Goal: Transaction & Acquisition: Purchase product/service

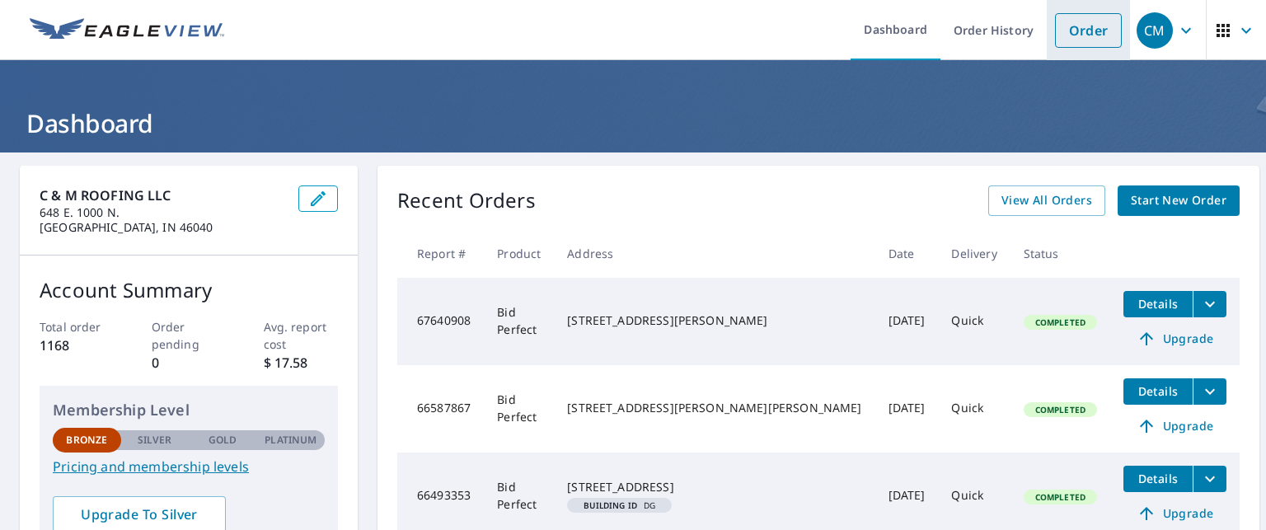
click at [1080, 35] on link "Order" at bounding box center [1088, 30] width 67 height 35
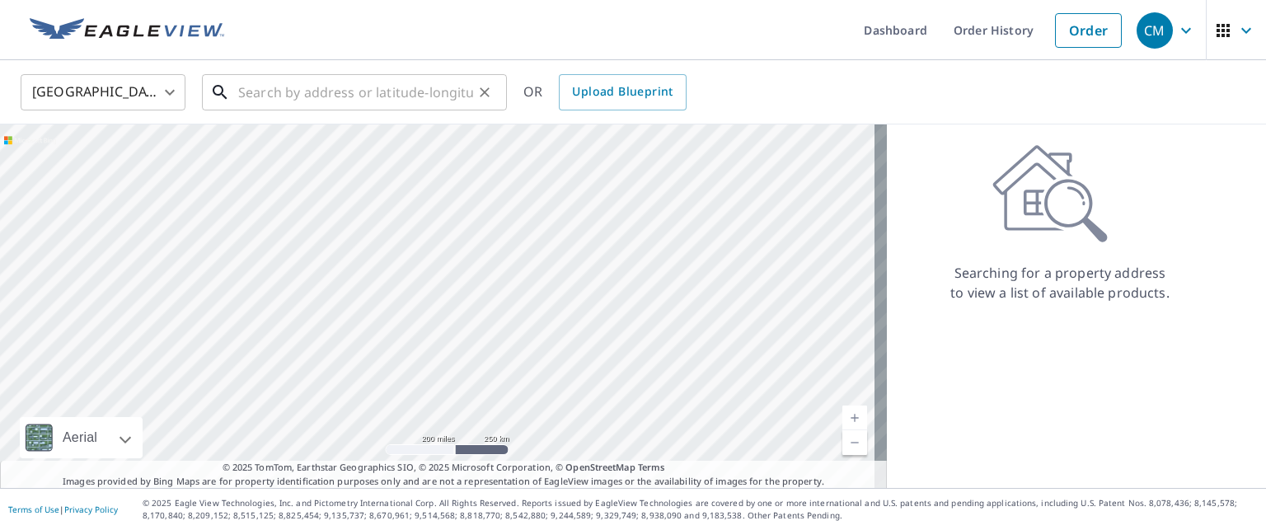
click at [332, 91] on input "text" at bounding box center [355, 92] width 235 height 46
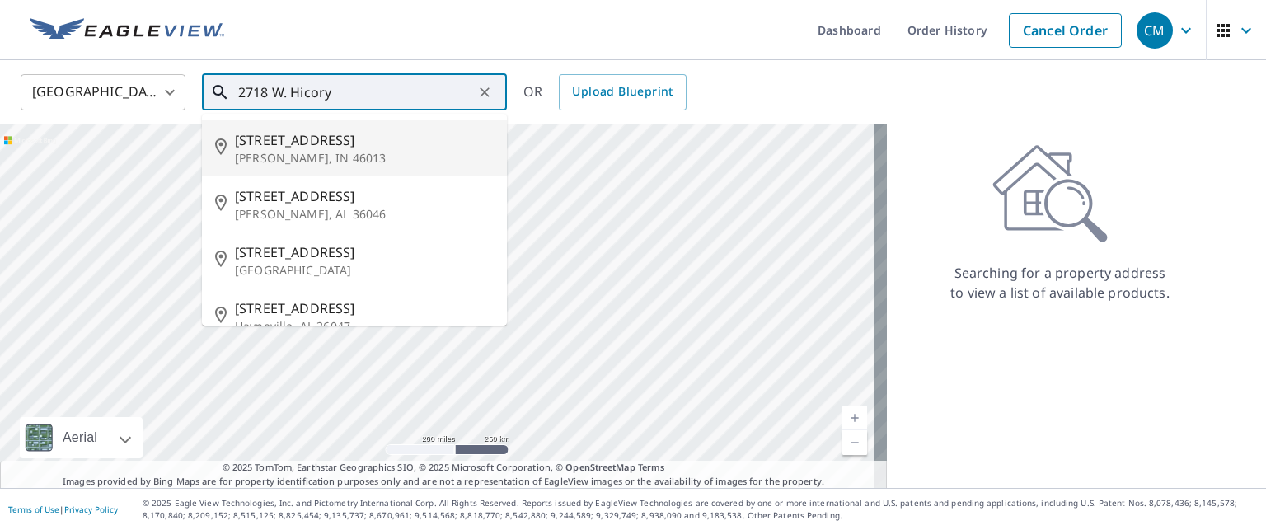
click at [297, 139] on span "[STREET_ADDRESS]" at bounding box center [364, 140] width 259 height 20
type input "[STREET_ADDRESS][PERSON_NAME]"
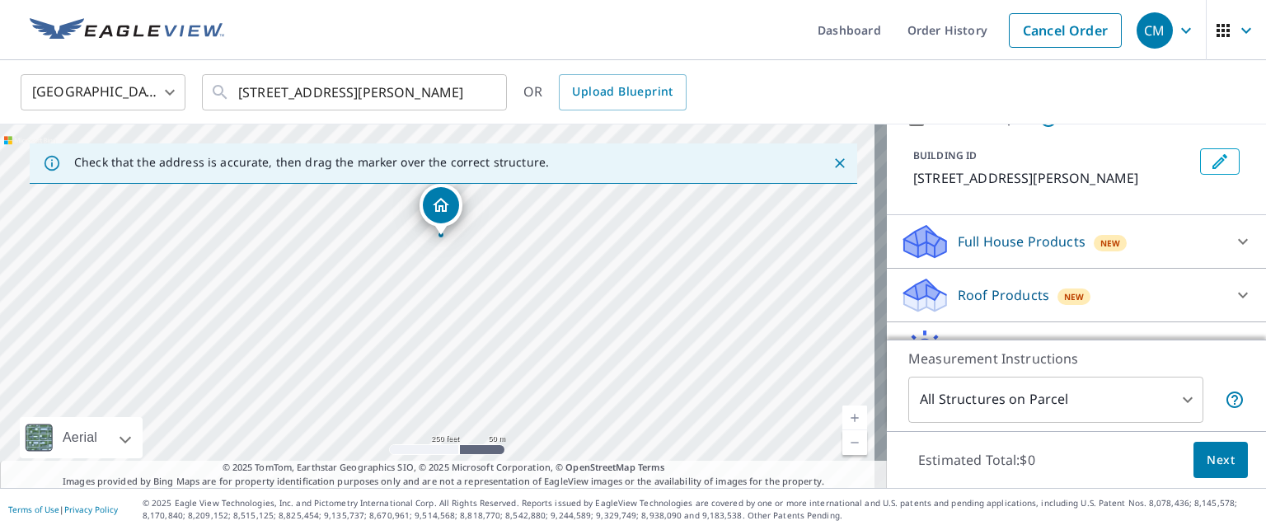
scroll to position [168, 0]
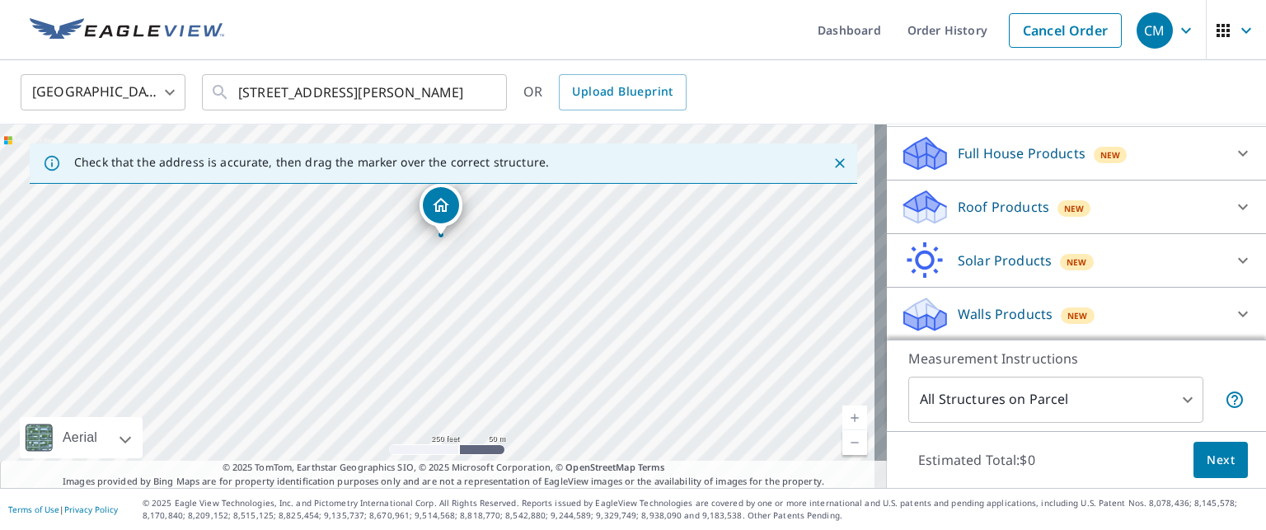
click at [1233, 201] on icon at bounding box center [1243, 207] width 20 height 20
click at [1233, 199] on icon at bounding box center [1243, 207] width 20 height 20
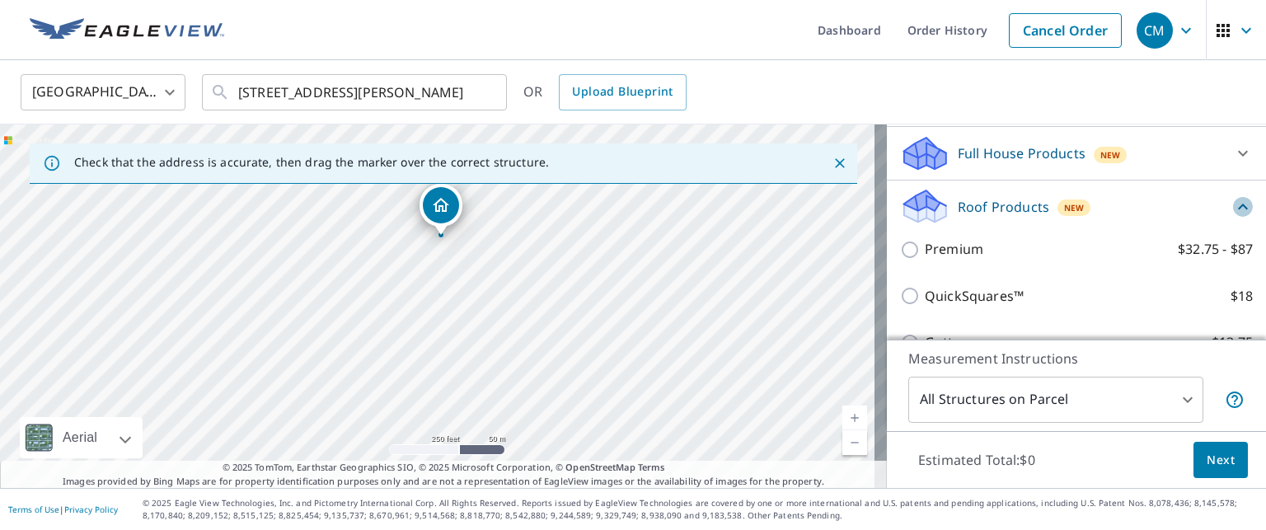
click at [1233, 199] on icon at bounding box center [1243, 207] width 20 height 20
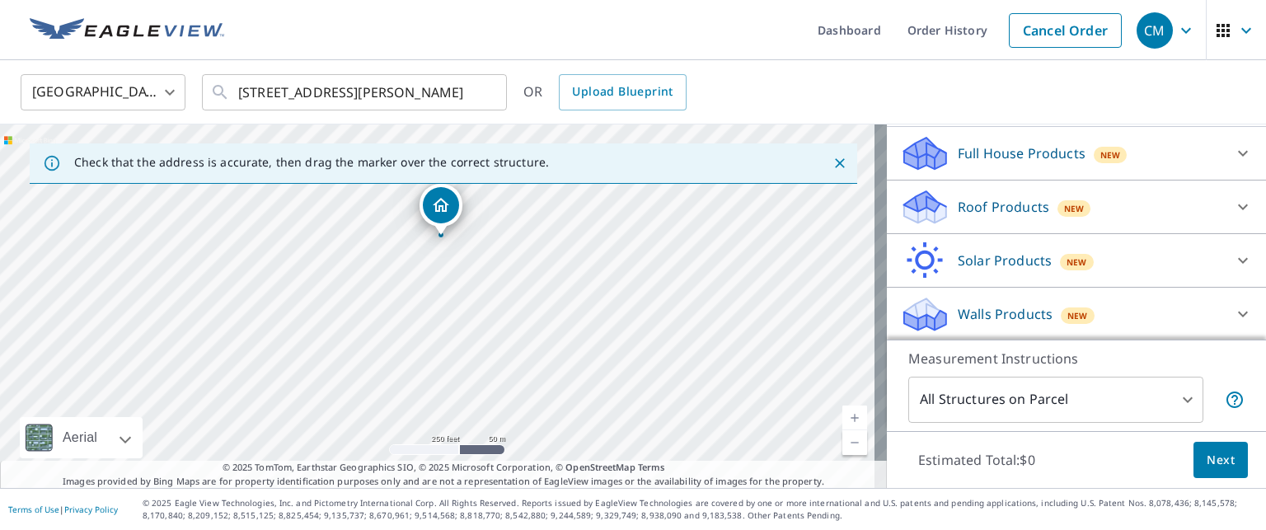
click at [1233, 199] on icon at bounding box center [1243, 207] width 20 height 20
click at [1233, 203] on icon at bounding box center [1243, 207] width 20 height 20
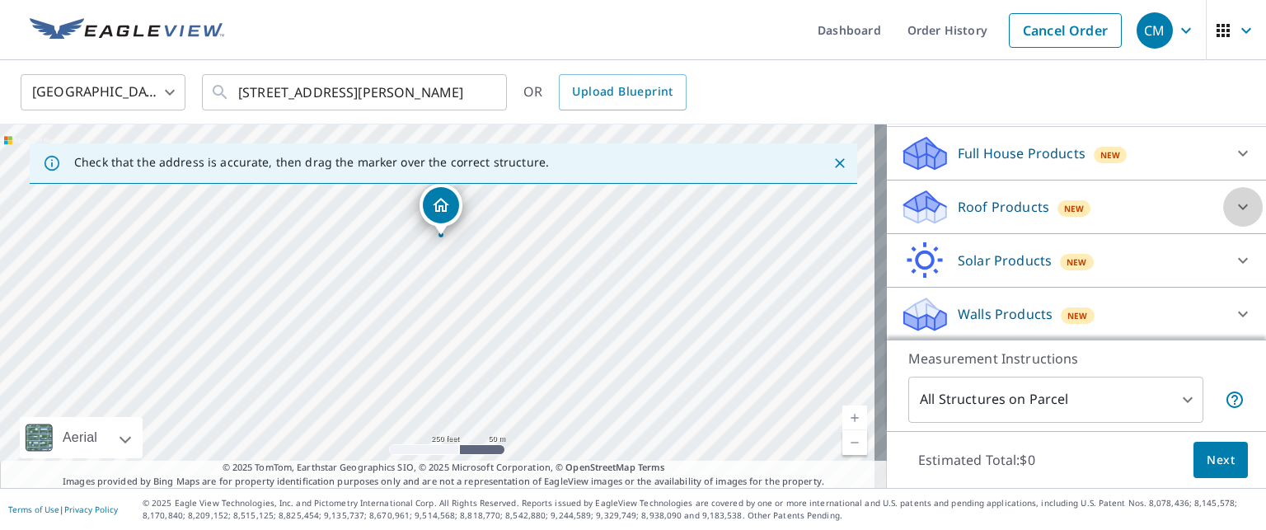
click at [1233, 203] on icon at bounding box center [1243, 207] width 20 height 20
click at [1233, 205] on icon at bounding box center [1243, 207] width 20 height 20
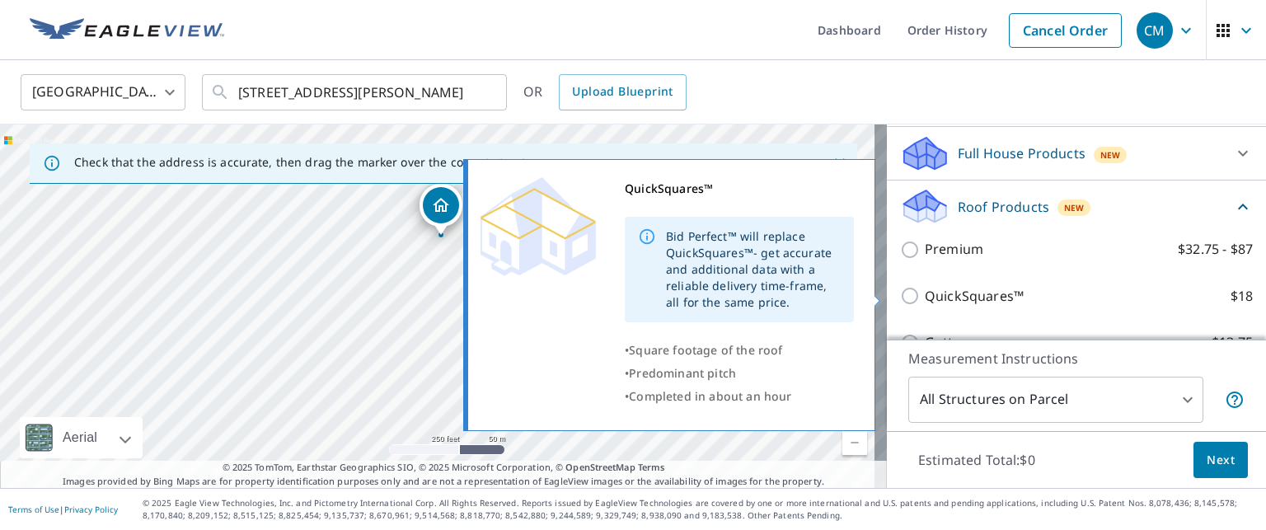
click at [900, 293] on input "QuickSquares™ $18" at bounding box center [912, 296] width 25 height 20
checkbox input "true"
type input "1"
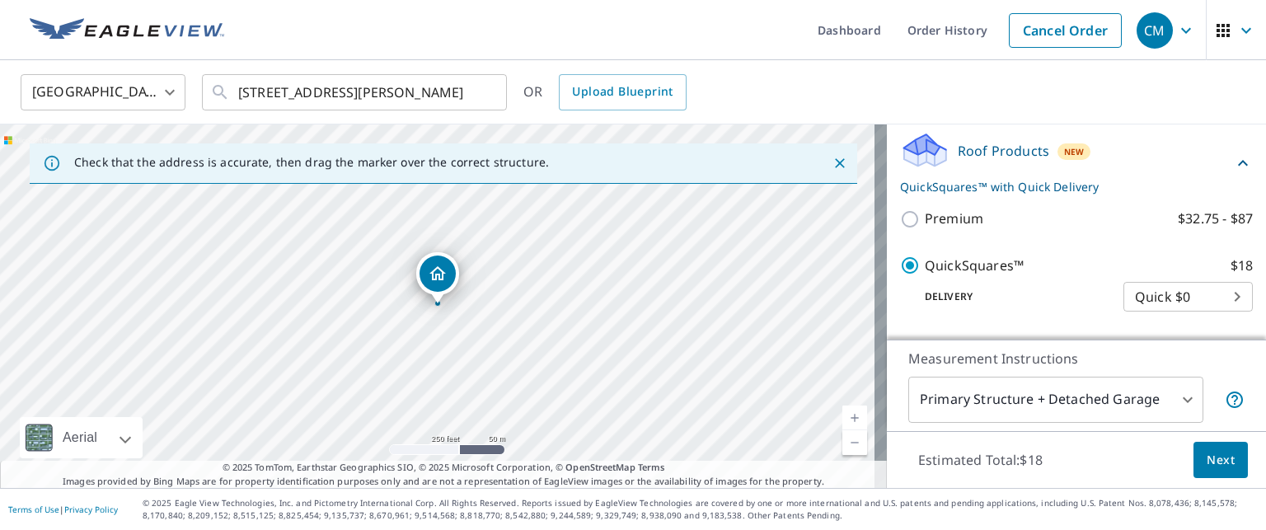
scroll to position [251, 0]
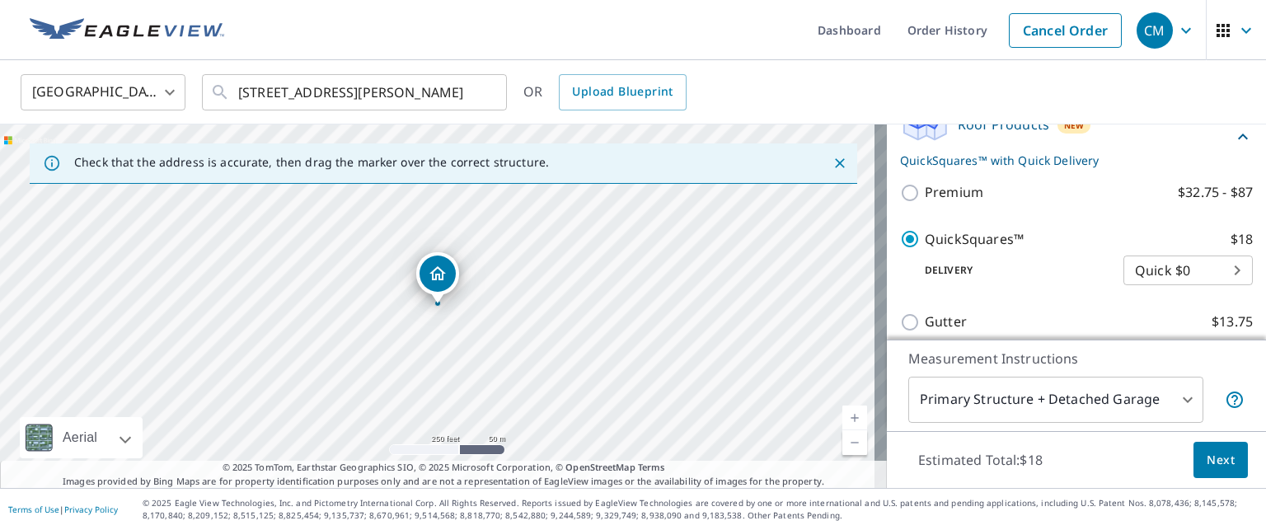
click at [1207, 461] on span "Next" at bounding box center [1221, 460] width 28 height 21
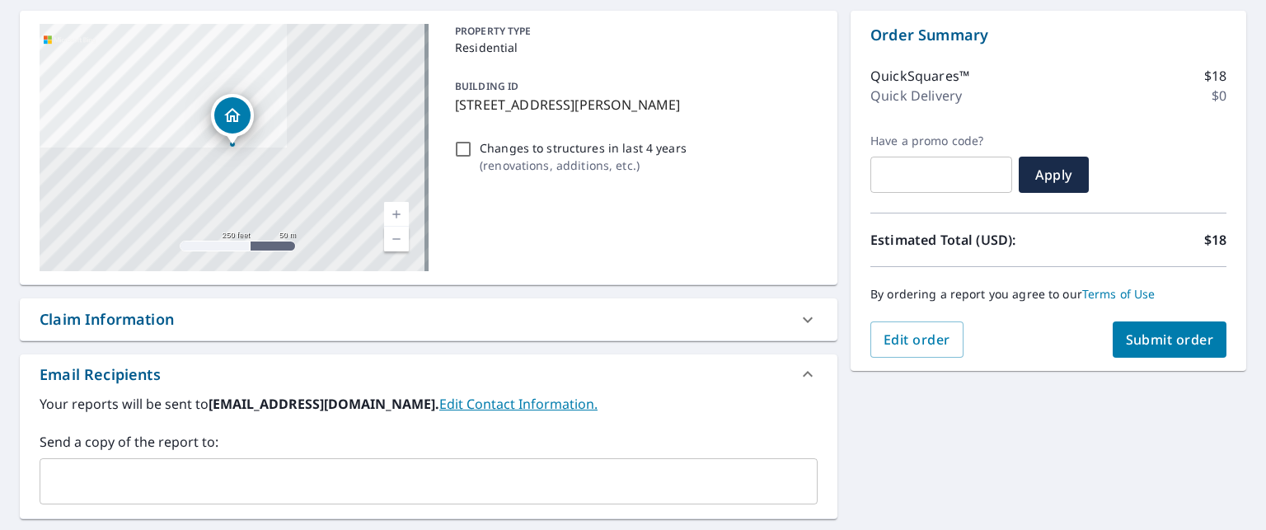
scroll to position [165, 0]
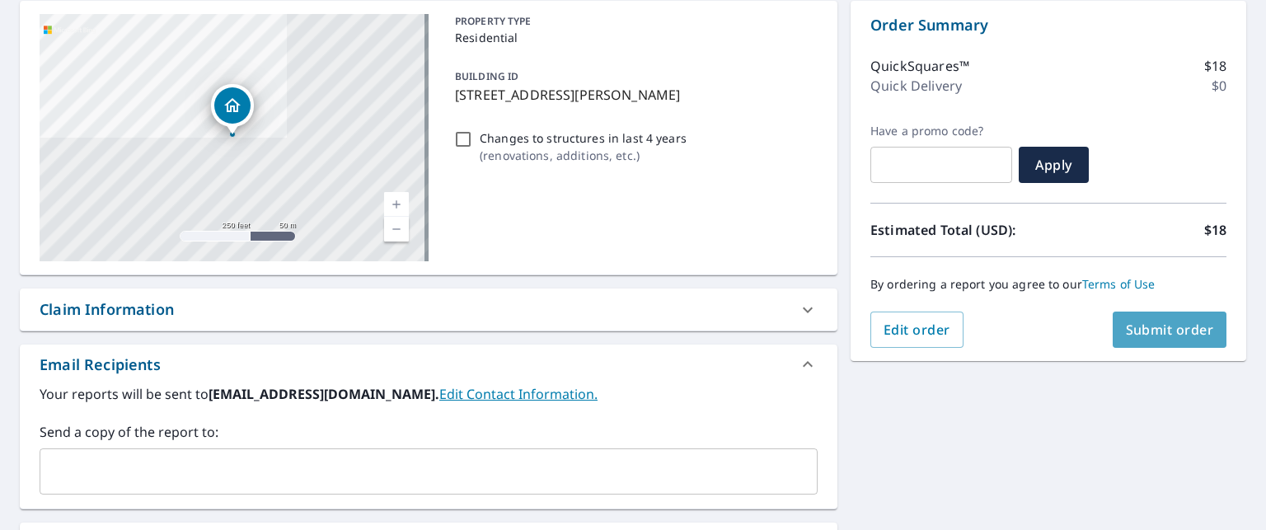
click at [1141, 327] on span "Submit order" at bounding box center [1170, 330] width 88 height 18
checkbox input "true"
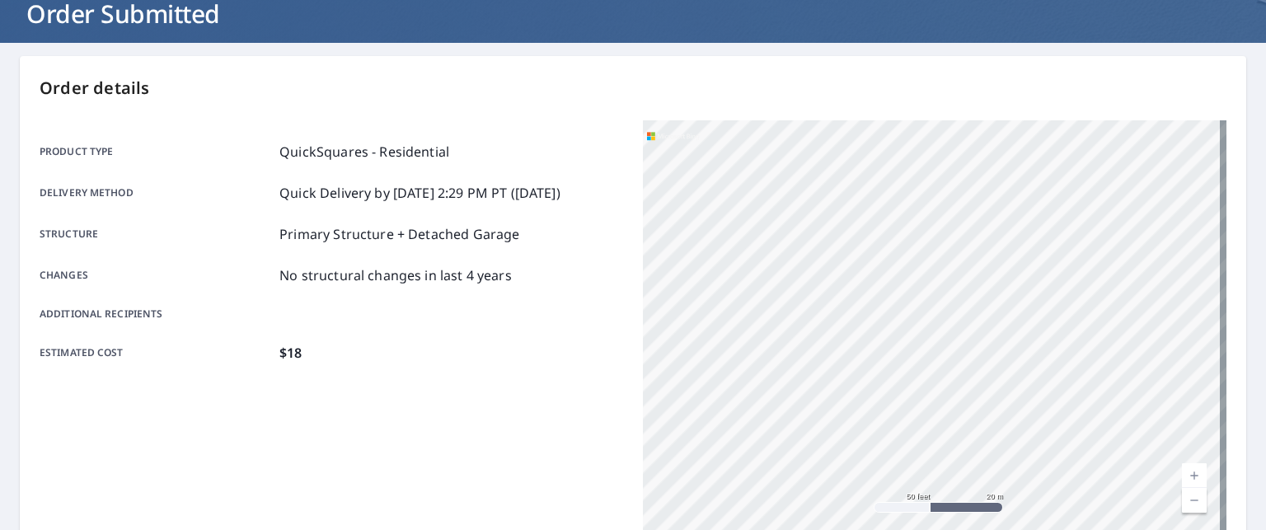
scroll to position [82, 0]
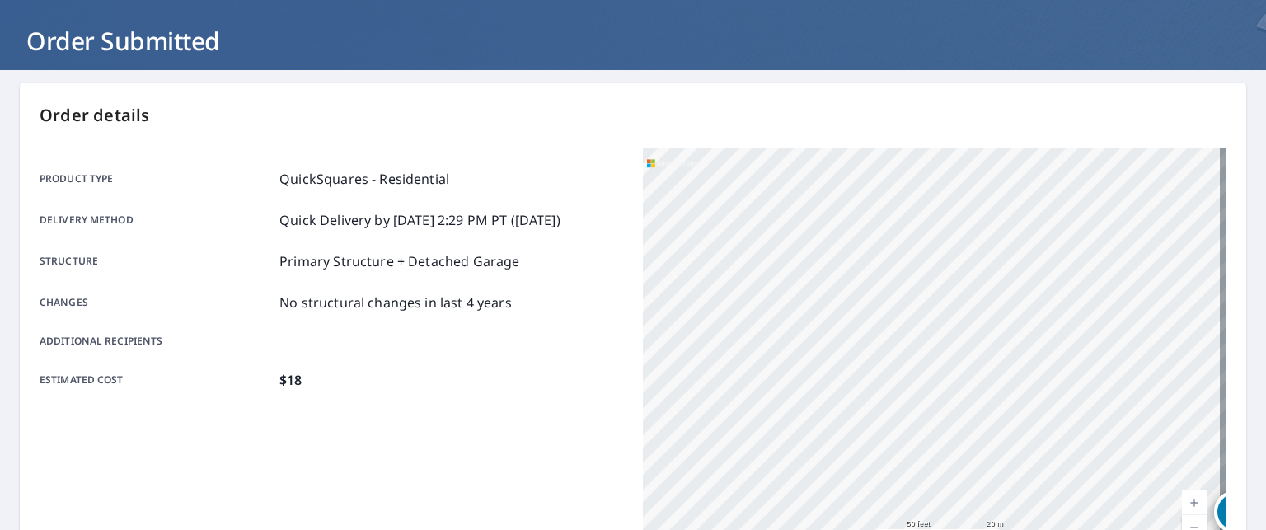
drag, startPoint x: 851, startPoint y: 316, endPoint x: 1226, endPoint y: 421, distance: 390.1
click at [1226, 421] on div "Order details Product type QuickSquares - Residential Delivery method Quick Del…" at bounding box center [633, 457] width 1226 height 749
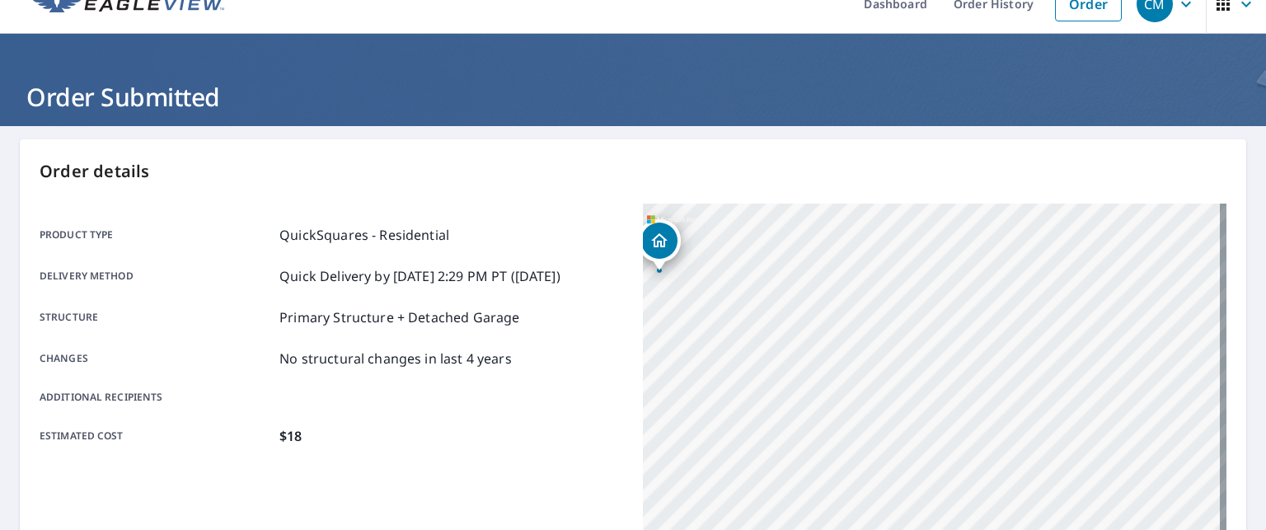
scroll to position [0, 0]
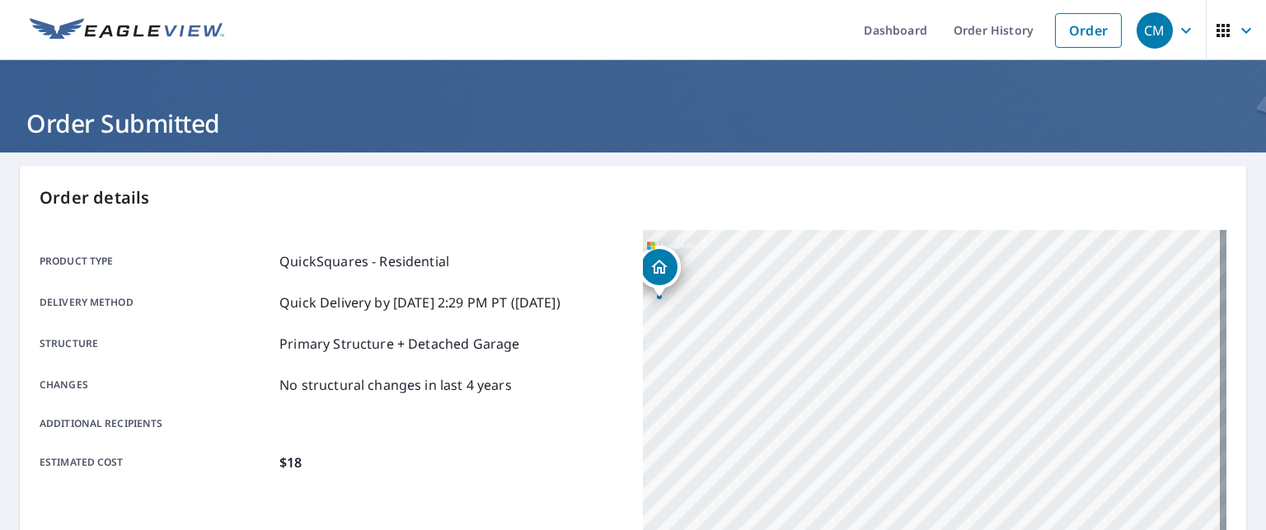
click at [1176, 29] on icon "button" at bounding box center [1186, 31] width 20 height 20
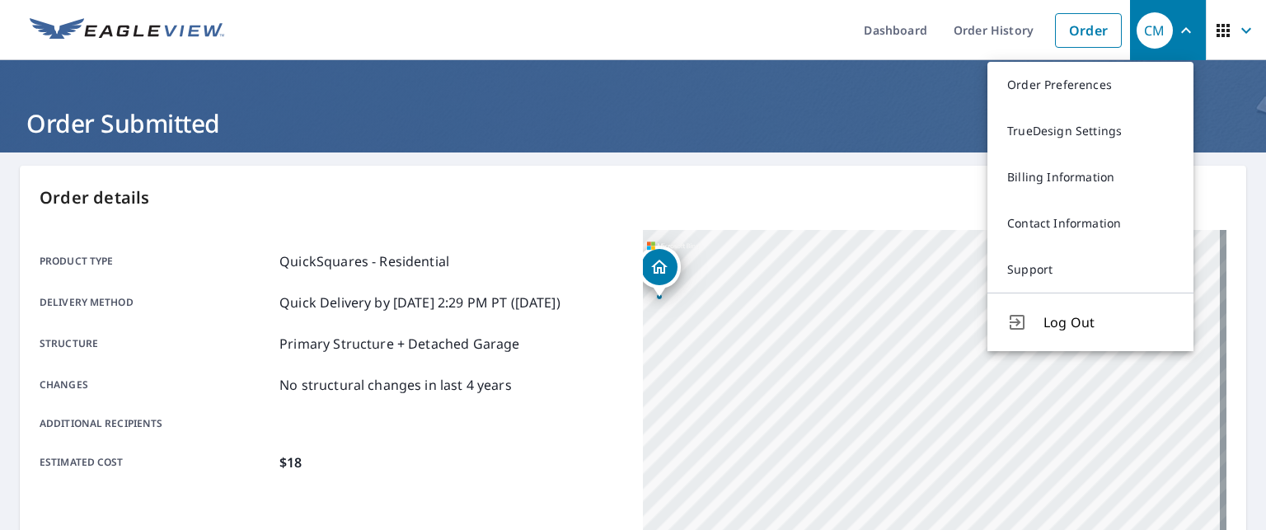
click at [1176, 29] on icon "button" at bounding box center [1186, 31] width 20 height 20
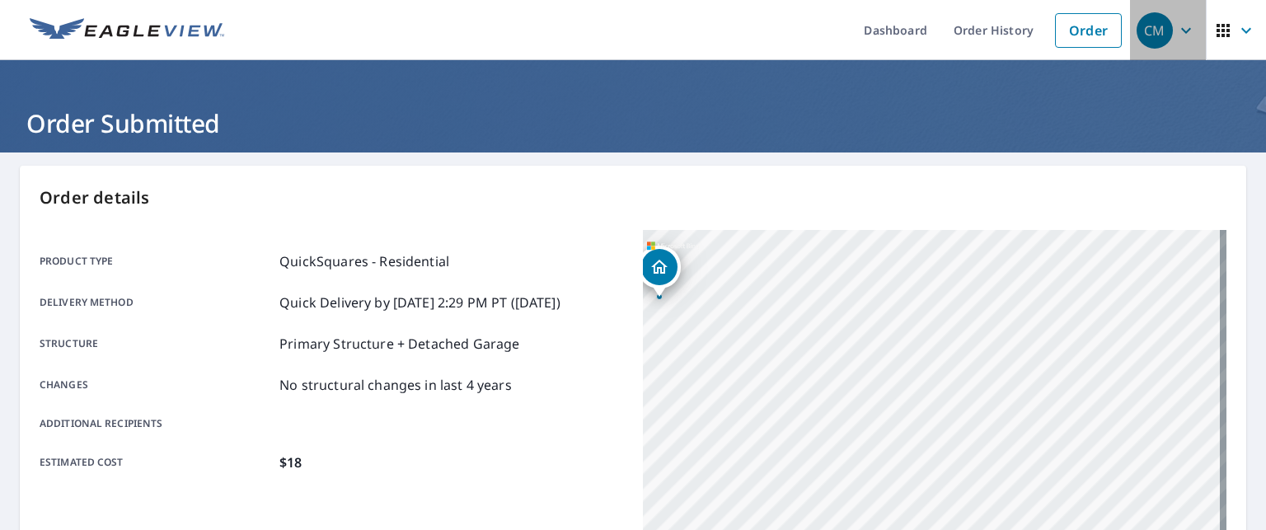
click at [1186, 31] on span "CM" at bounding box center [1167, 31] width 63 height 40
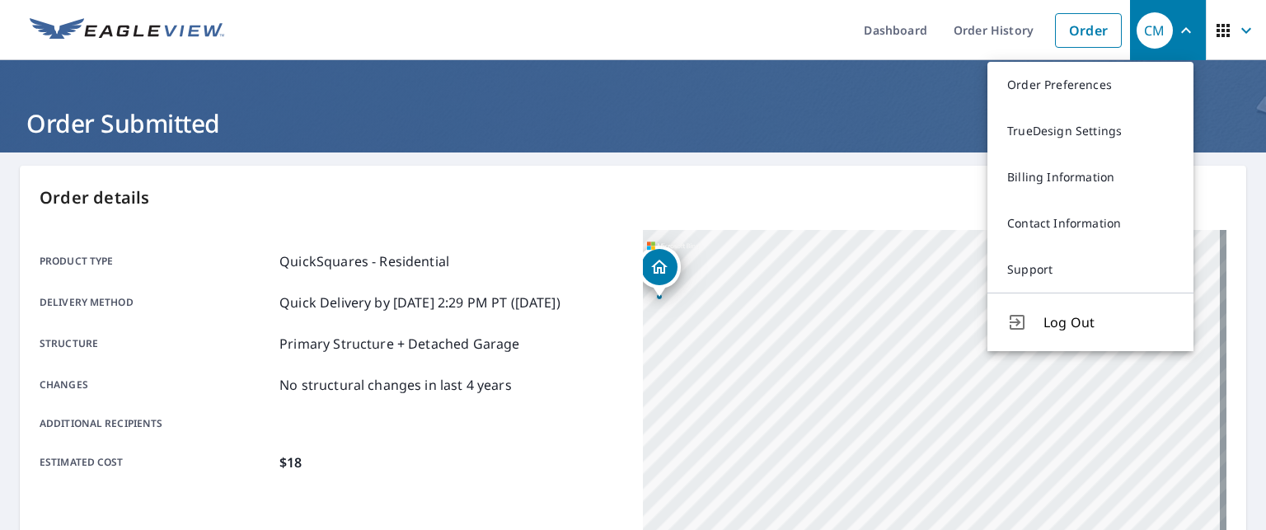
click at [1073, 315] on span "Log Out" at bounding box center [1108, 322] width 130 height 20
click at [1073, 315] on div "[STREET_ADDRESS][PERSON_NAME]" at bounding box center [934, 436] width 583 height 412
